Goal: Find specific fact: Find specific fact

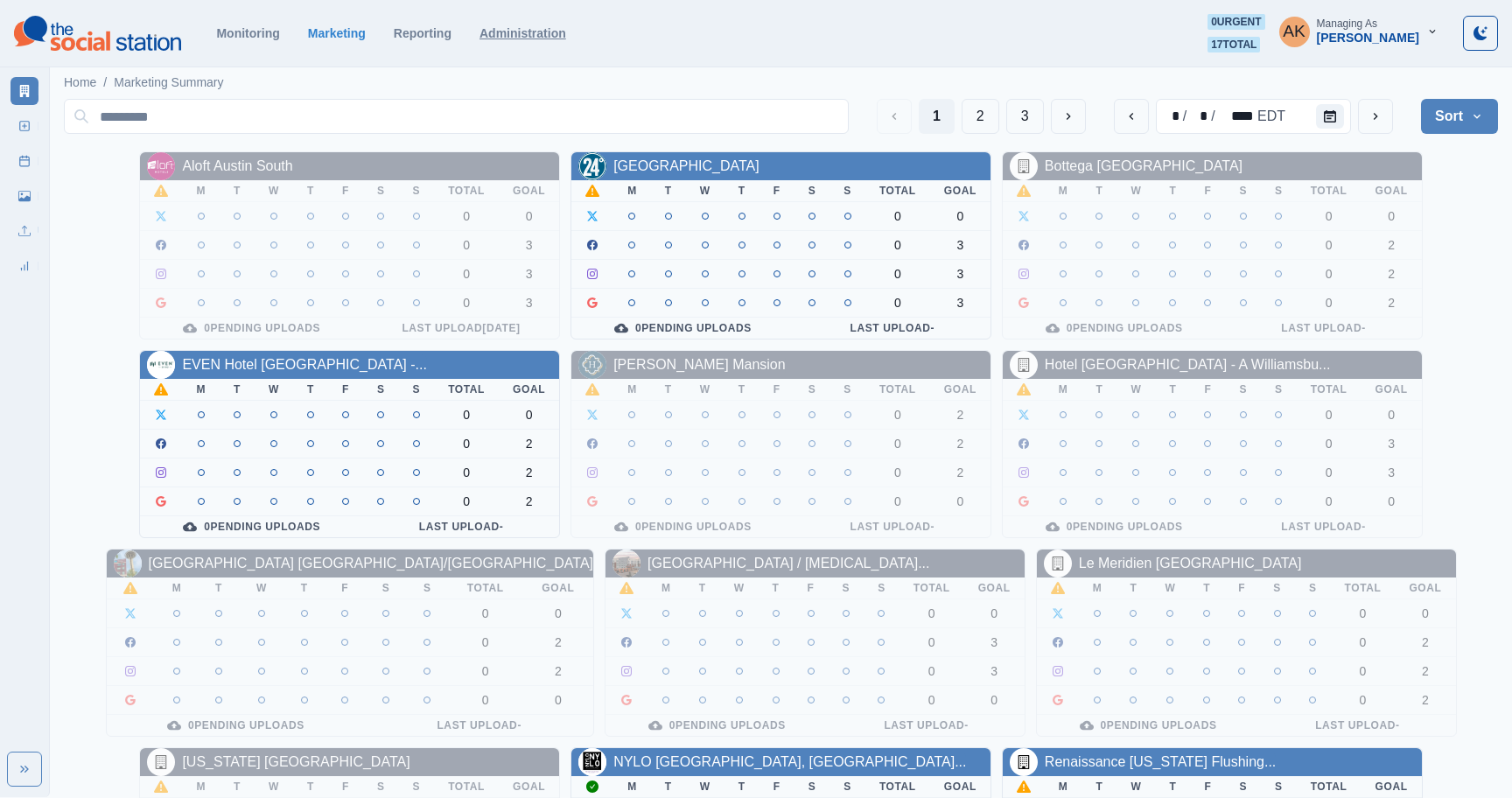
click at [543, 35] on link "Administration" at bounding box center [523, 33] width 87 height 14
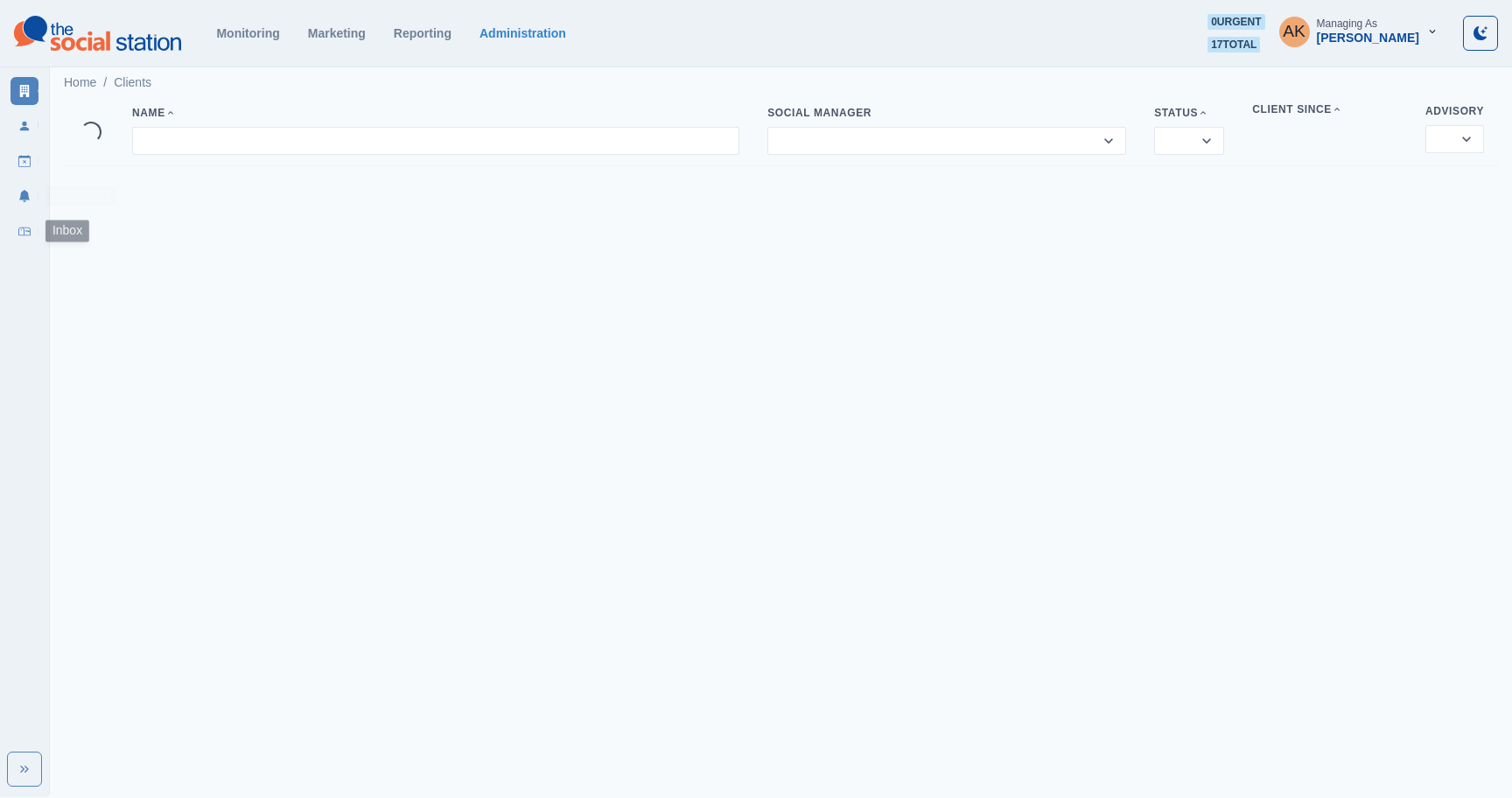
click at [14, 230] on link "Inbox" at bounding box center [24, 231] width 28 height 28
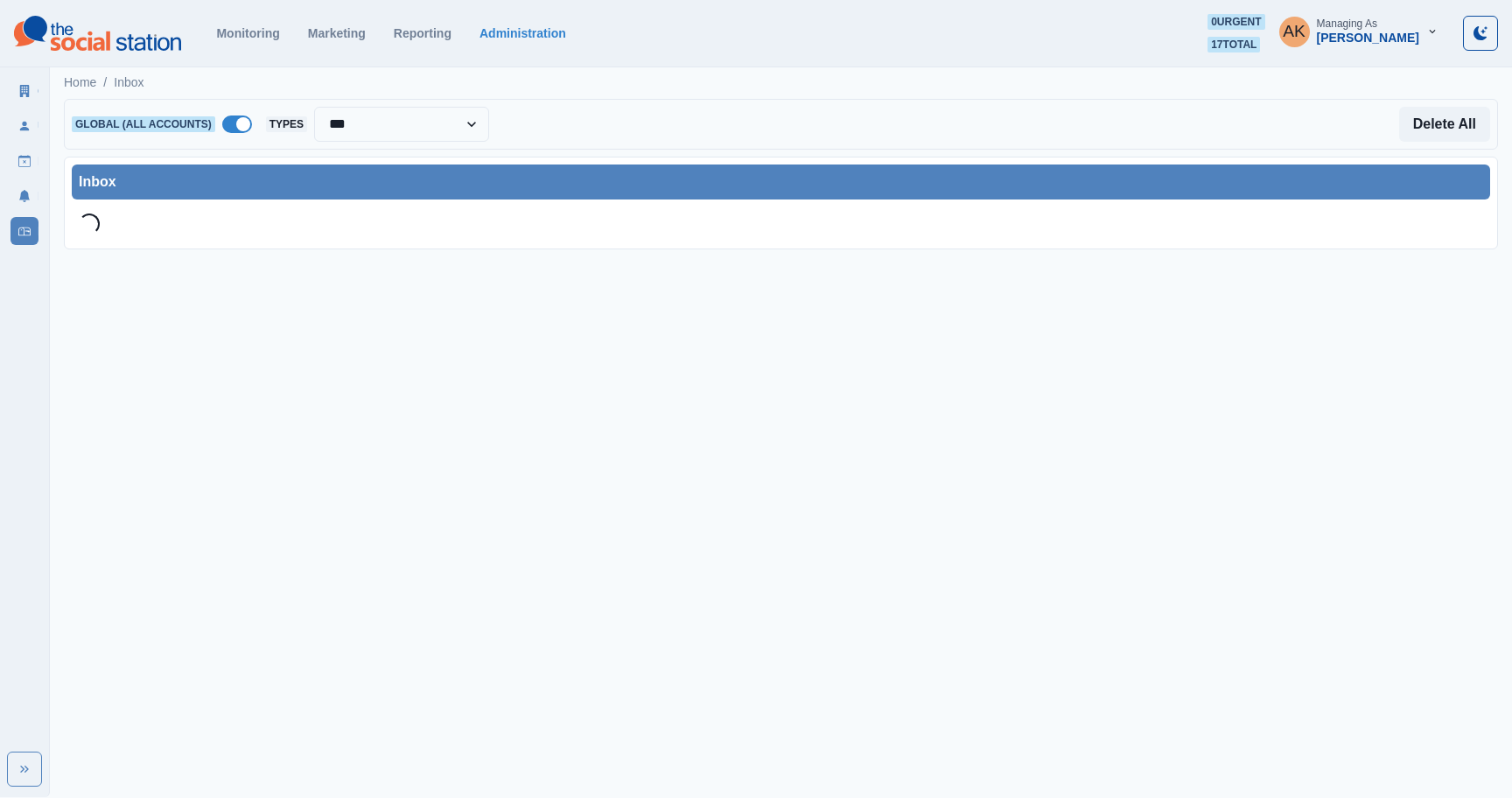
click at [227, 122] on span at bounding box center [236, 124] width 30 height 17
click at [347, 126] on div at bounding box center [376, 124] width 187 height 24
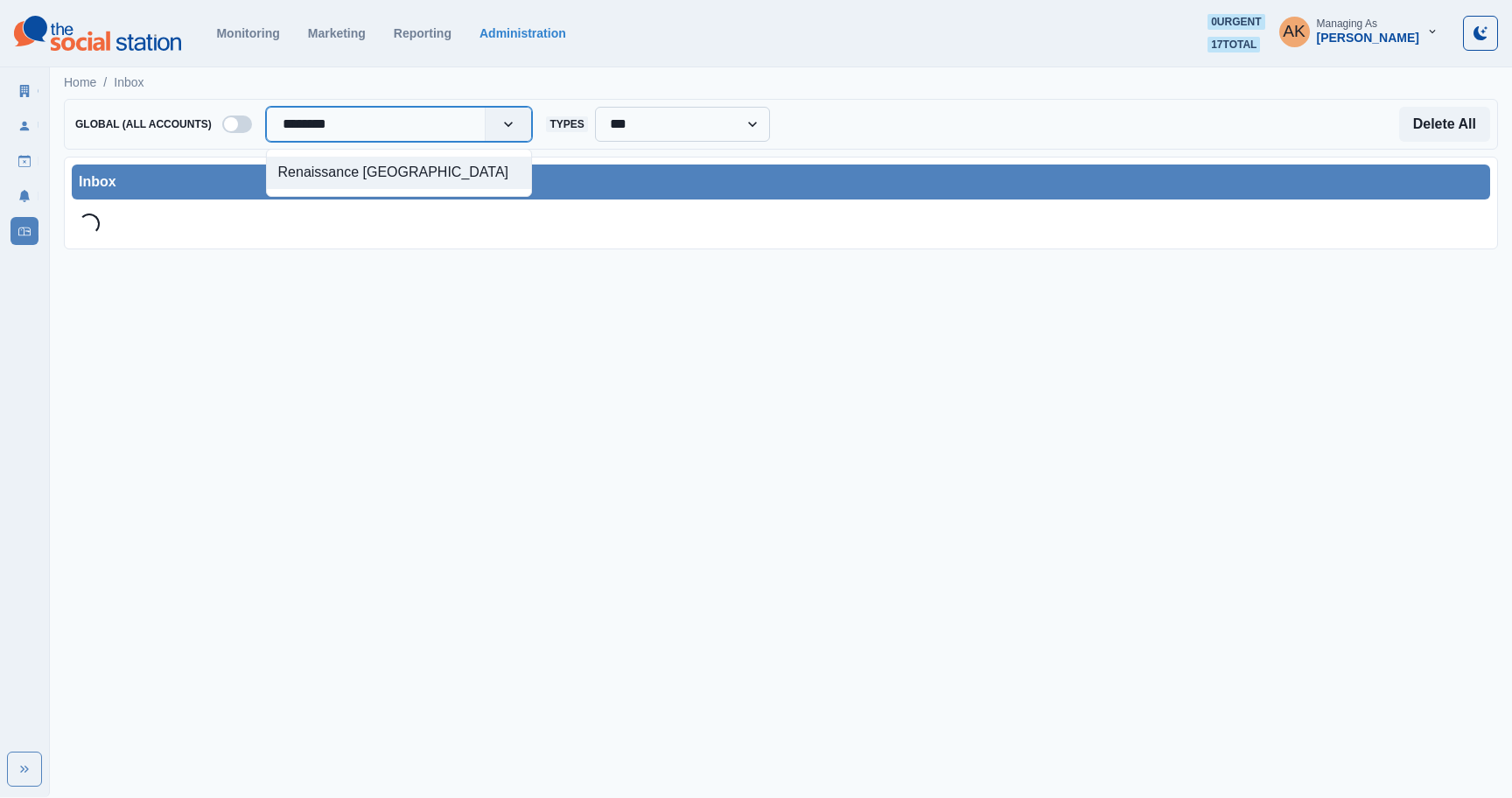
type input "*********"
click at [321, 180] on div "Renaissance [GEOGRAPHIC_DATA]" at bounding box center [400, 173] width 265 height 33
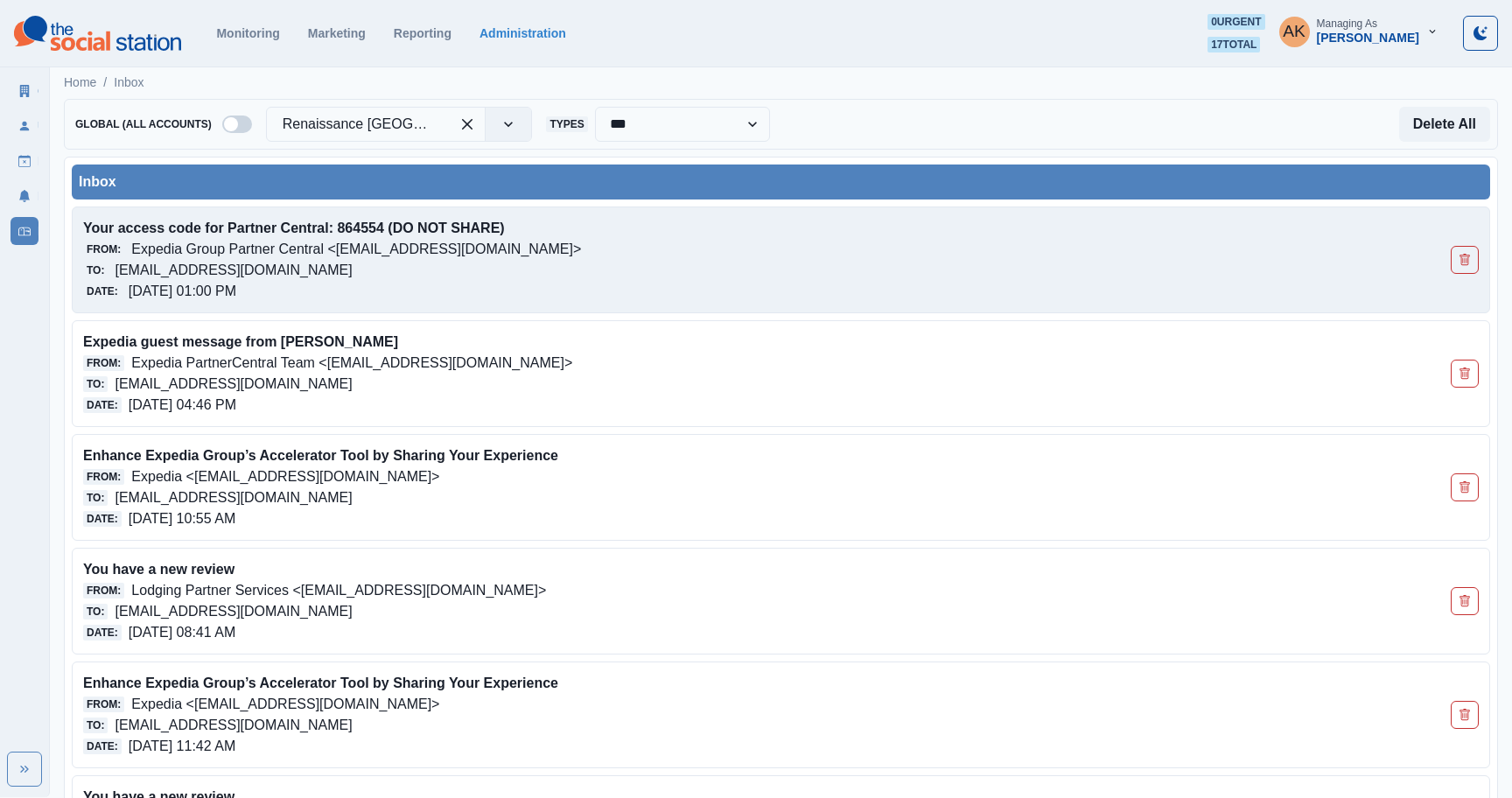
click at [387, 246] on p "Expedia Group Partner Central <[EMAIL_ADDRESS][DOMAIN_NAME]>" at bounding box center [357, 250] width 450 height 21
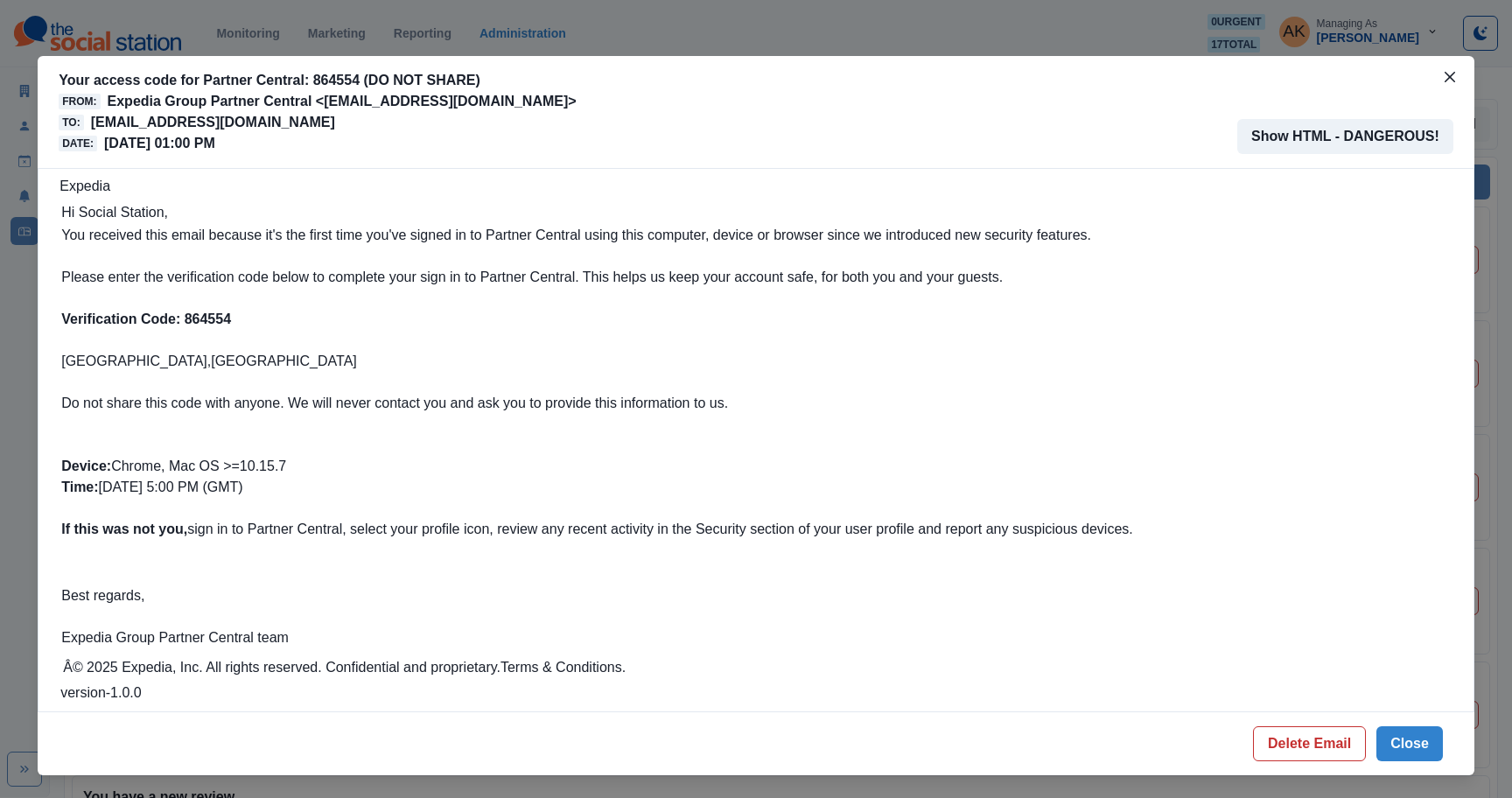
click at [213, 320] on b "Verification Code: 864554" at bounding box center [146, 318] width 170 height 14
copy b "864554"
